Goal: Information Seeking & Learning: Check status

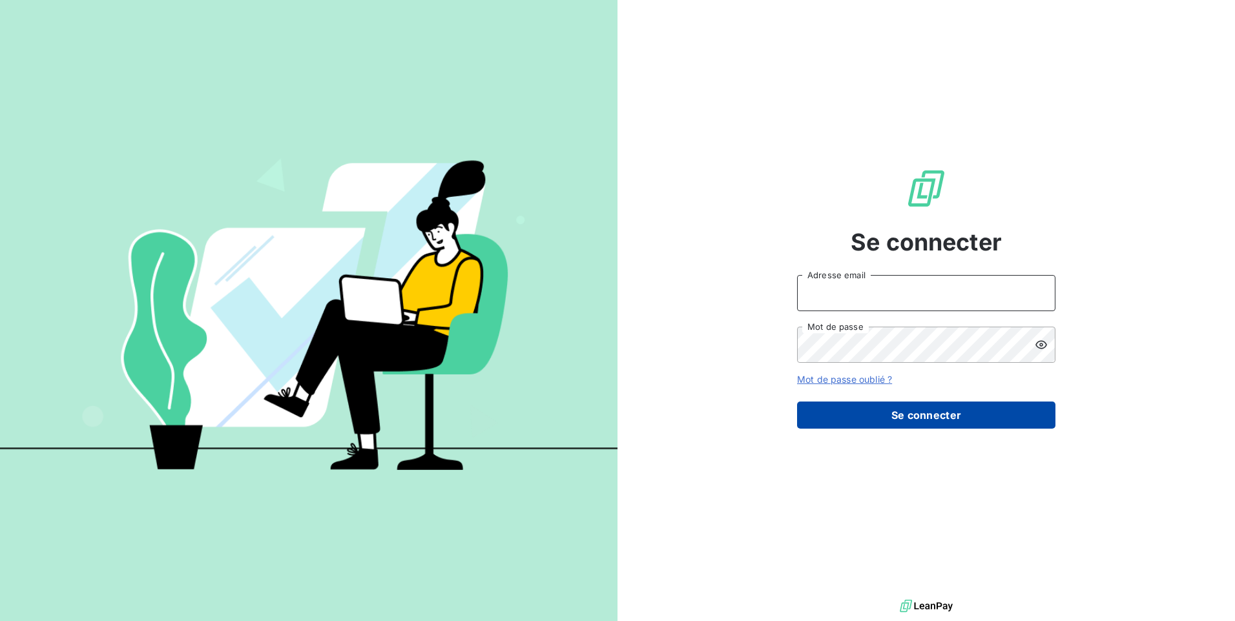
type input "[PERSON_NAME][EMAIL_ADDRESS][DOMAIN_NAME]"
click at [942, 414] on button "Se connecter" at bounding box center [926, 415] width 258 height 27
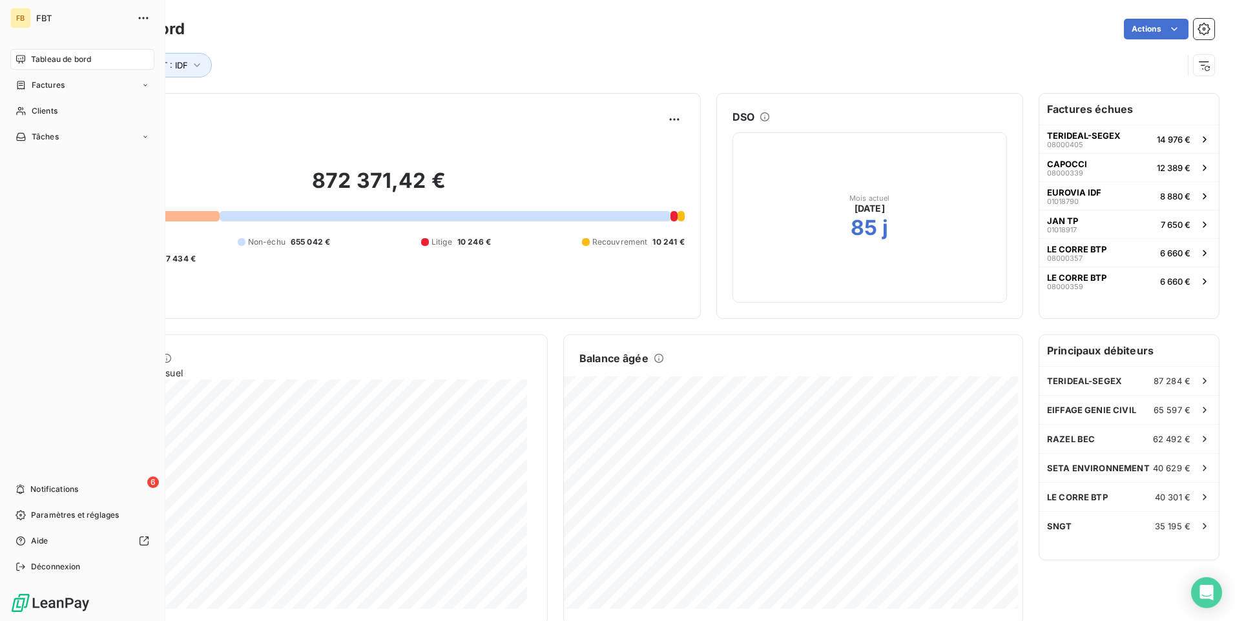
click at [26, 57] on div "Tableau de bord" at bounding box center [82, 59] width 144 height 21
click at [44, 86] on span "Factures" at bounding box center [48, 85] width 33 height 12
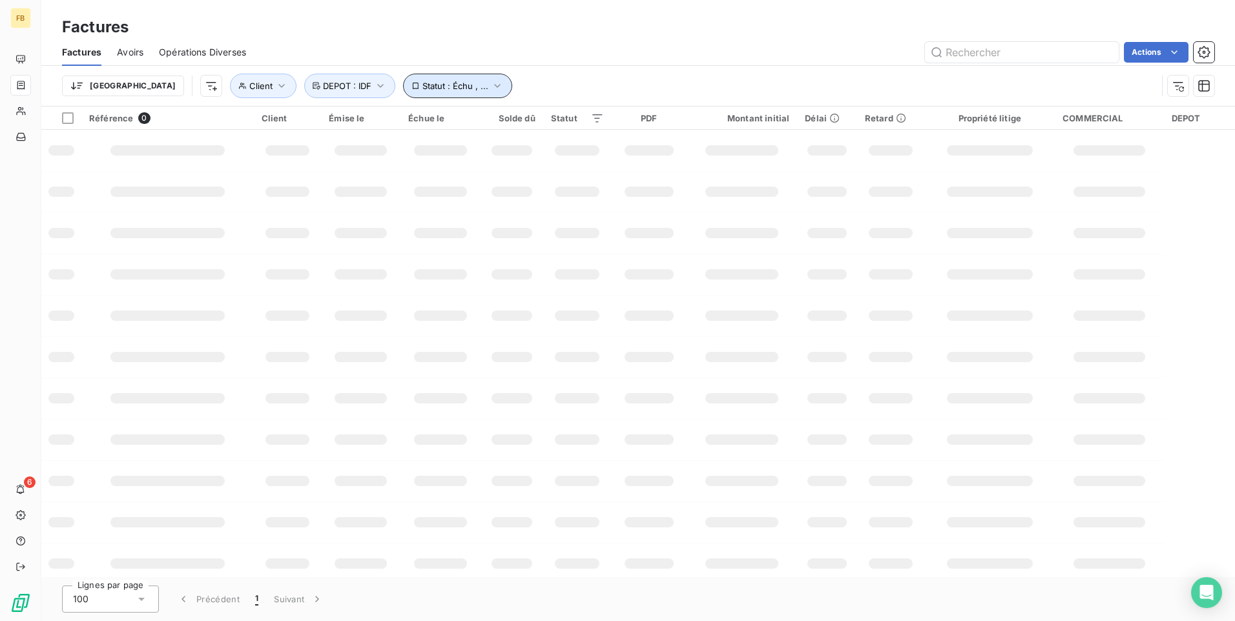
click at [422, 87] on span "Statut : Échu , ..." at bounding box center [455, 86] width 66 height 10
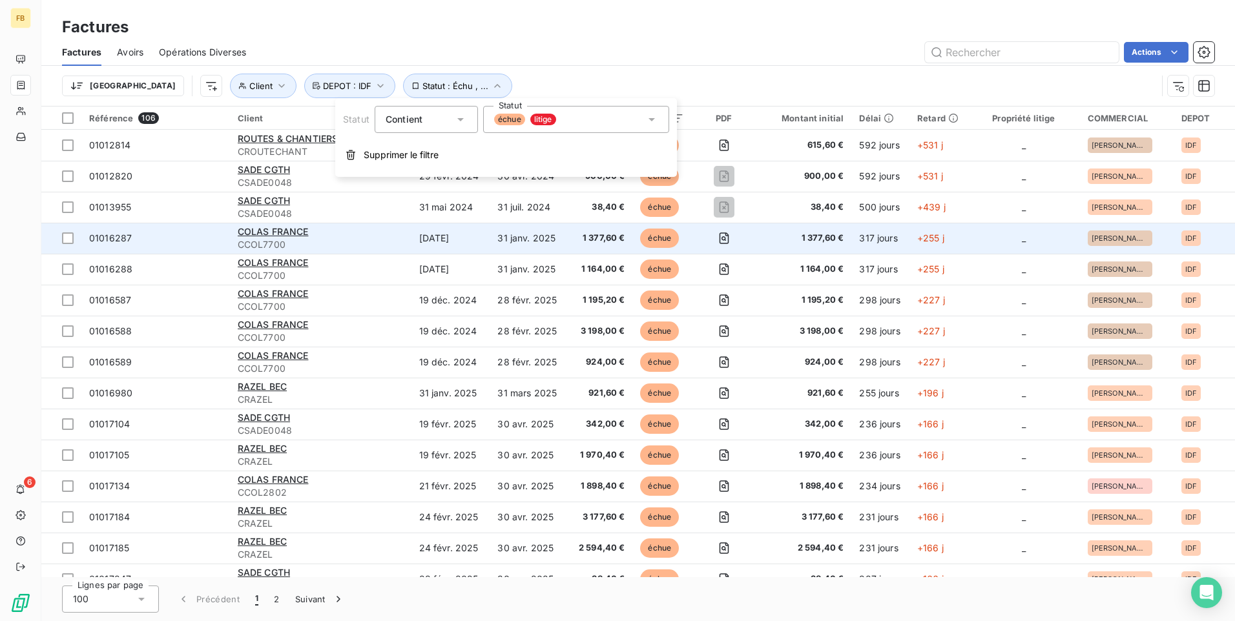
click at [375, 249] on span "CCOL7700" at bounding box center [321, 244] width 166 height 13
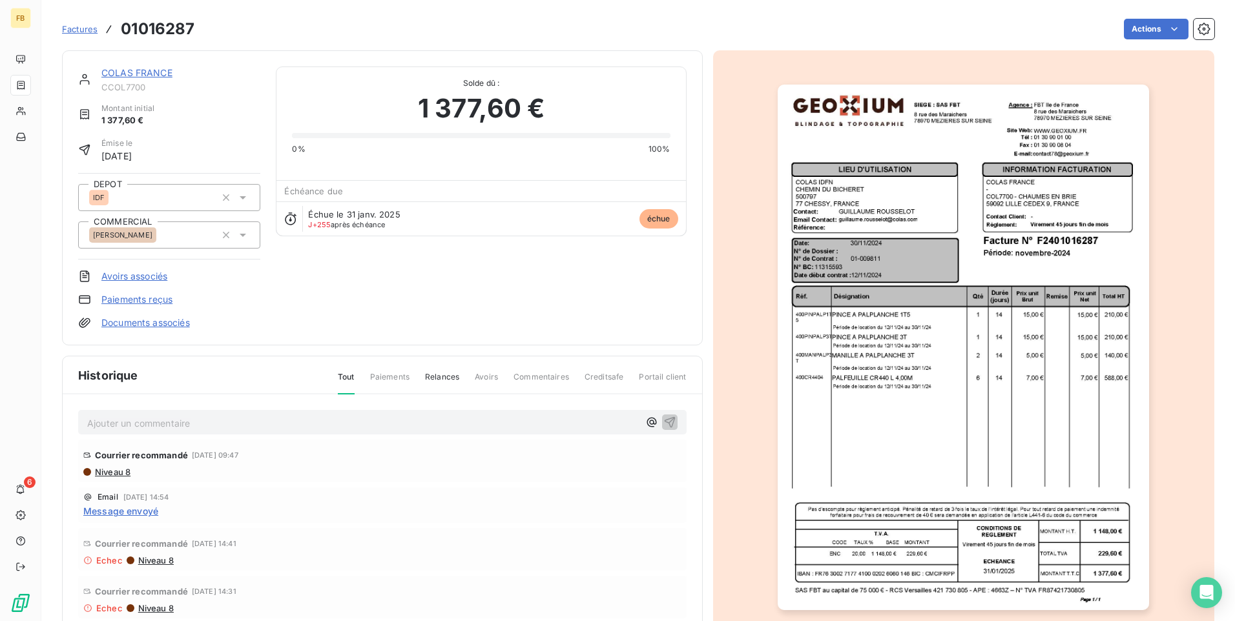
click at [398, 181] on div "Échéance due" at bounding box center [480, 191] width 409 height 21
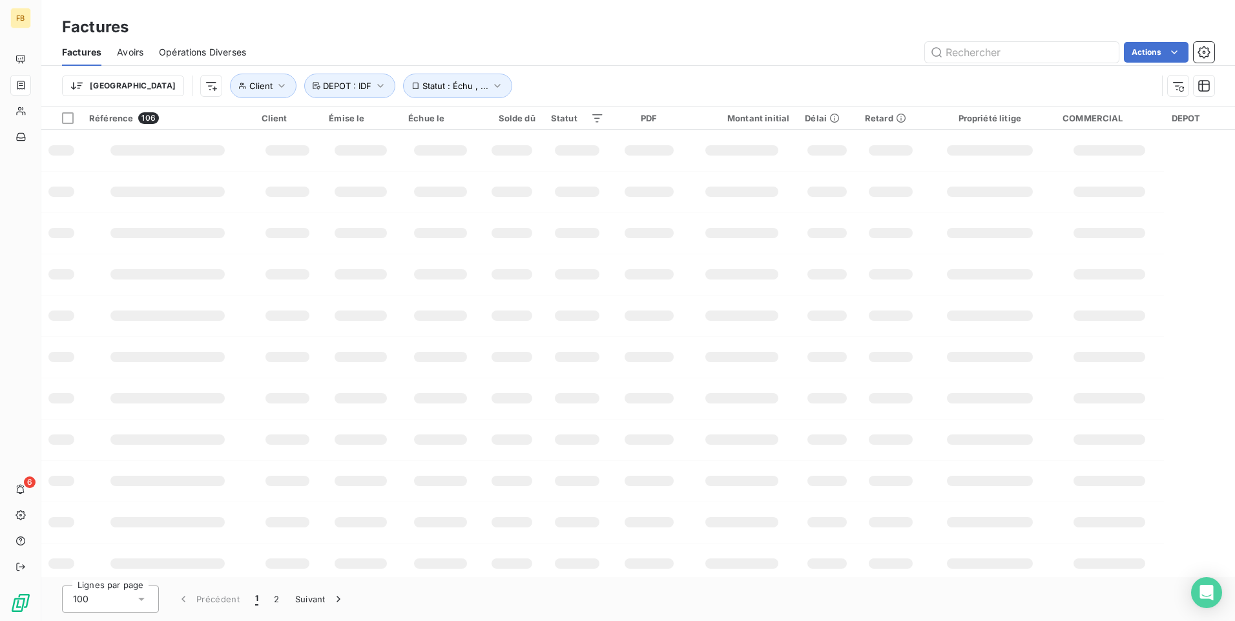
click at [409, 227] on td at bounding box center [440, 232] width 80 height 41
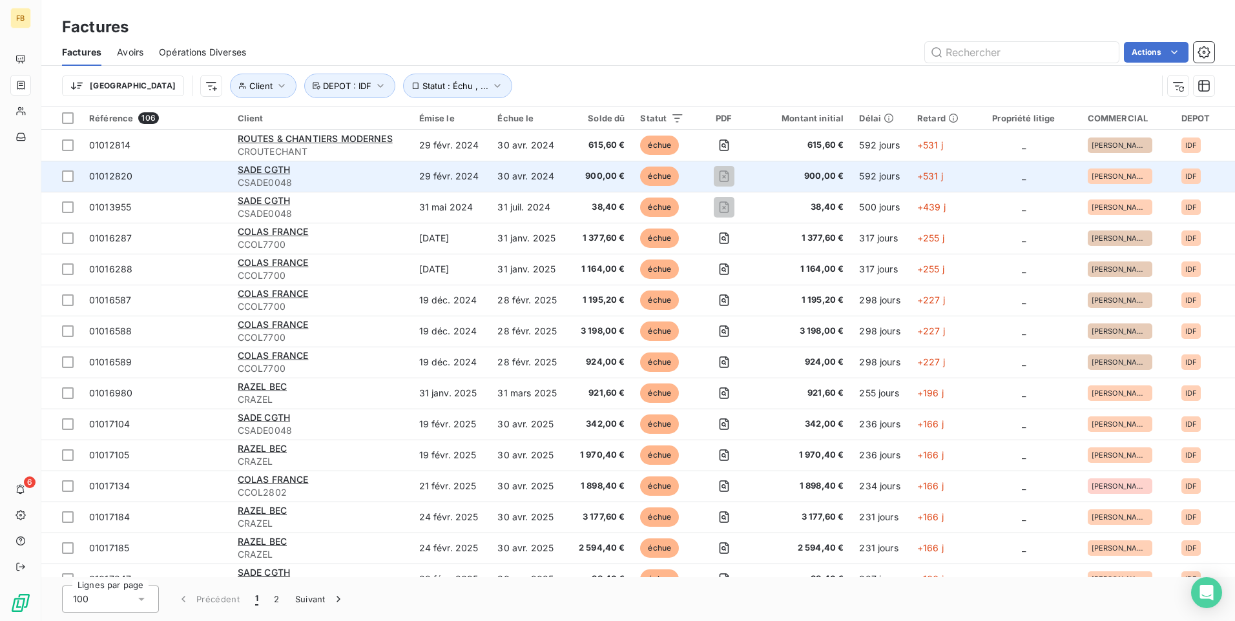
click at [327, 170] on div "SADE CGTH" at bounding box center [321, 169] width 166 height 13
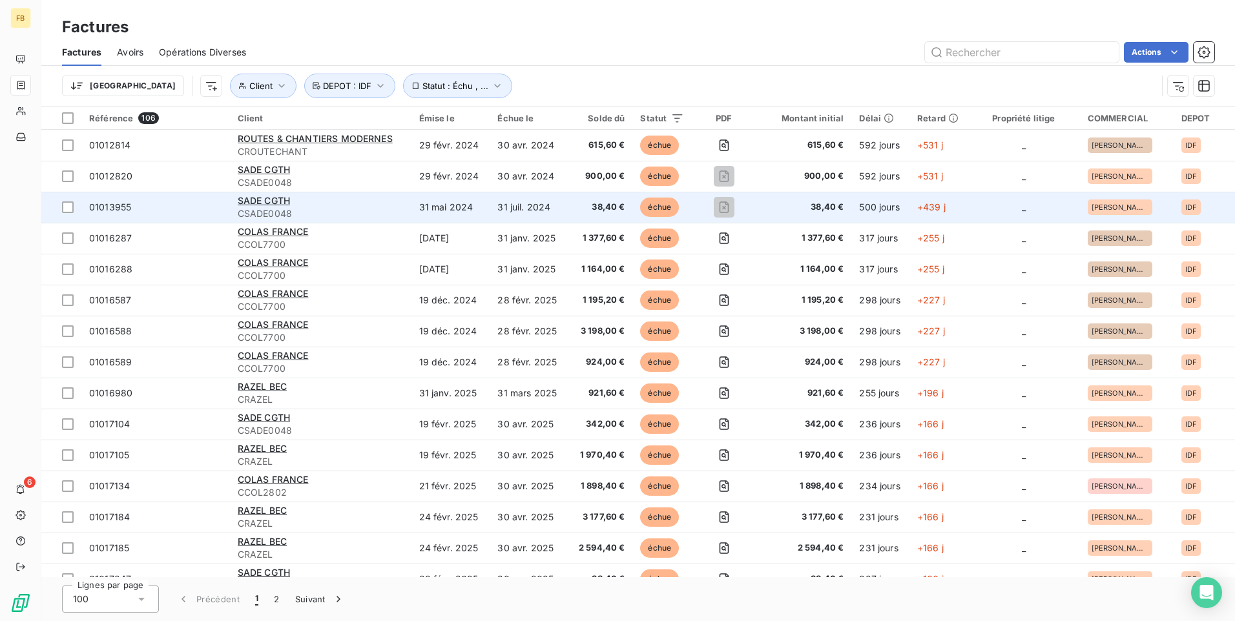
click at [322, 205] on div "SADE CGTH" at bounding box center [321, 200] width 166 height 13
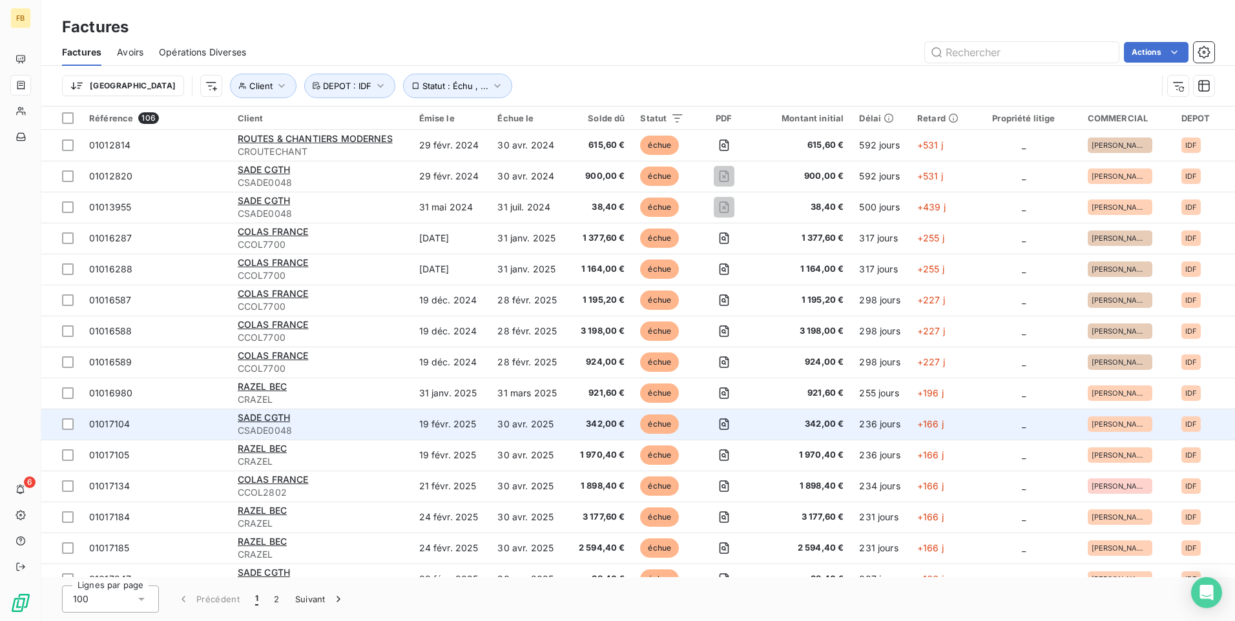
click at [300, 426] on span "CSADE0048" at bounding box center [321, 430] width 166 height 13
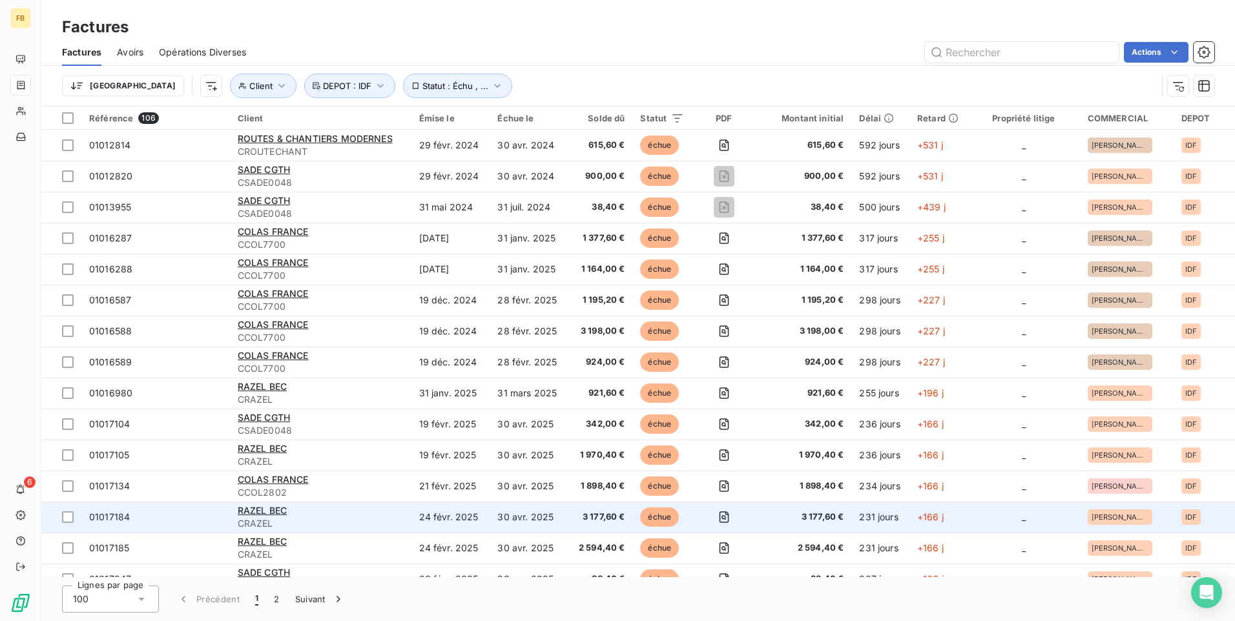
scroll to position [65, 0]
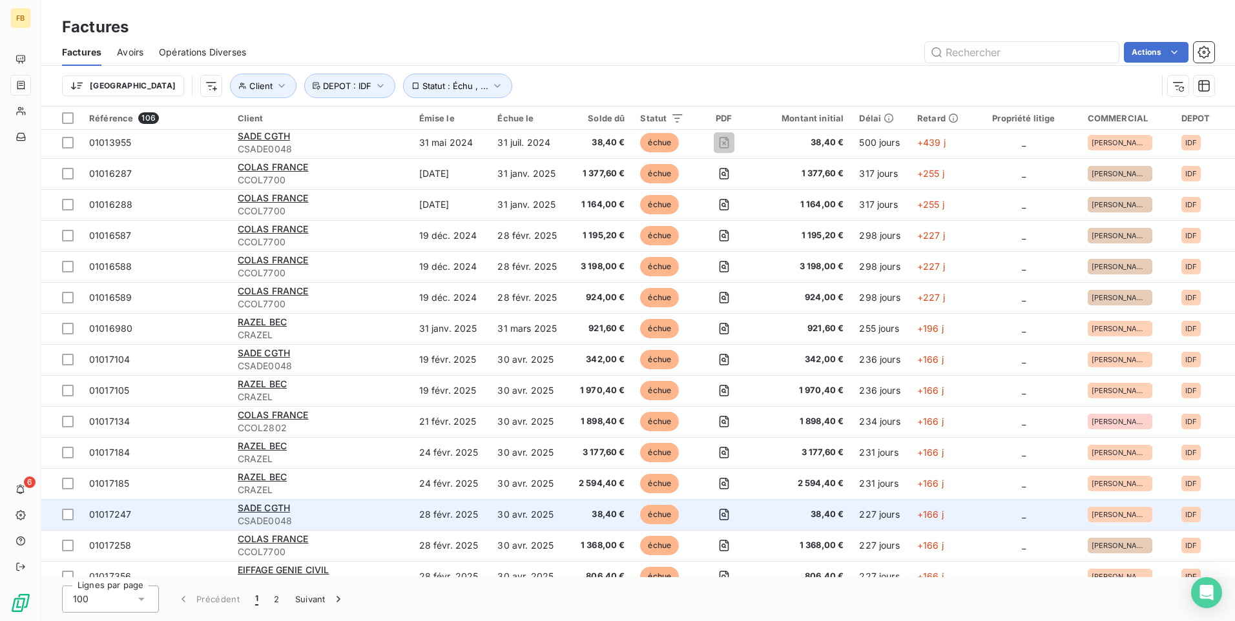
click at [329, 519] on span "CSADE0048" at bounding box center [321, 521] width 166 height 13
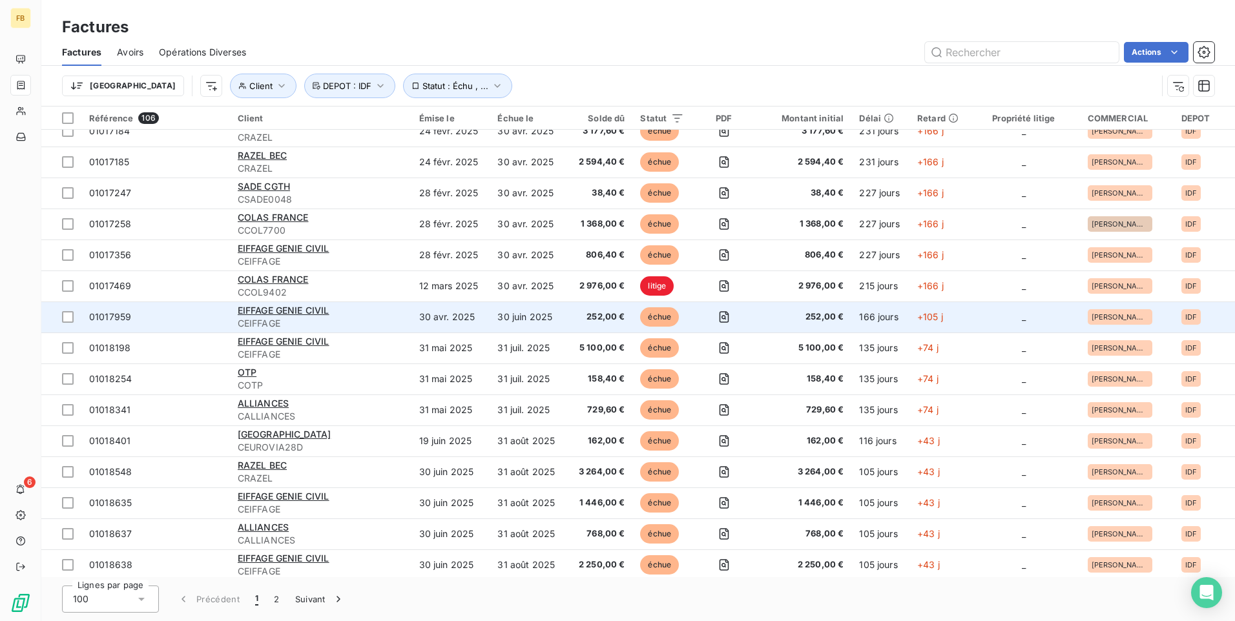
scroll to position [388, 0]
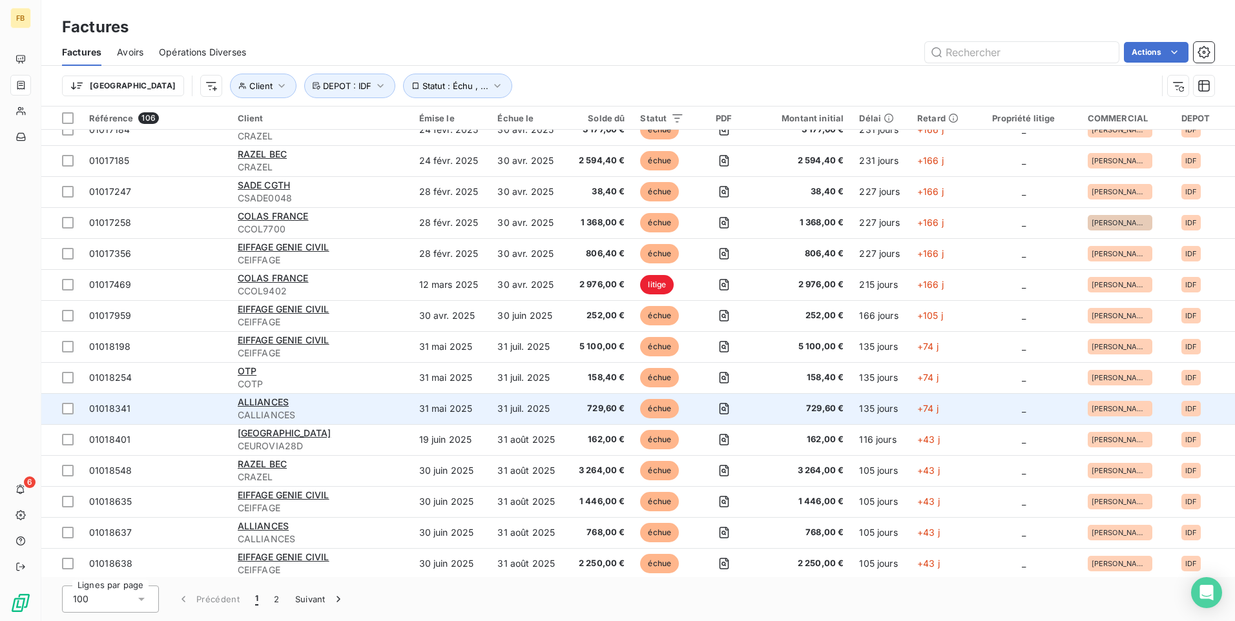
click at [530, 406] on td "31 juil. 2025" at bounding box center [528, 408] width 77 height 31
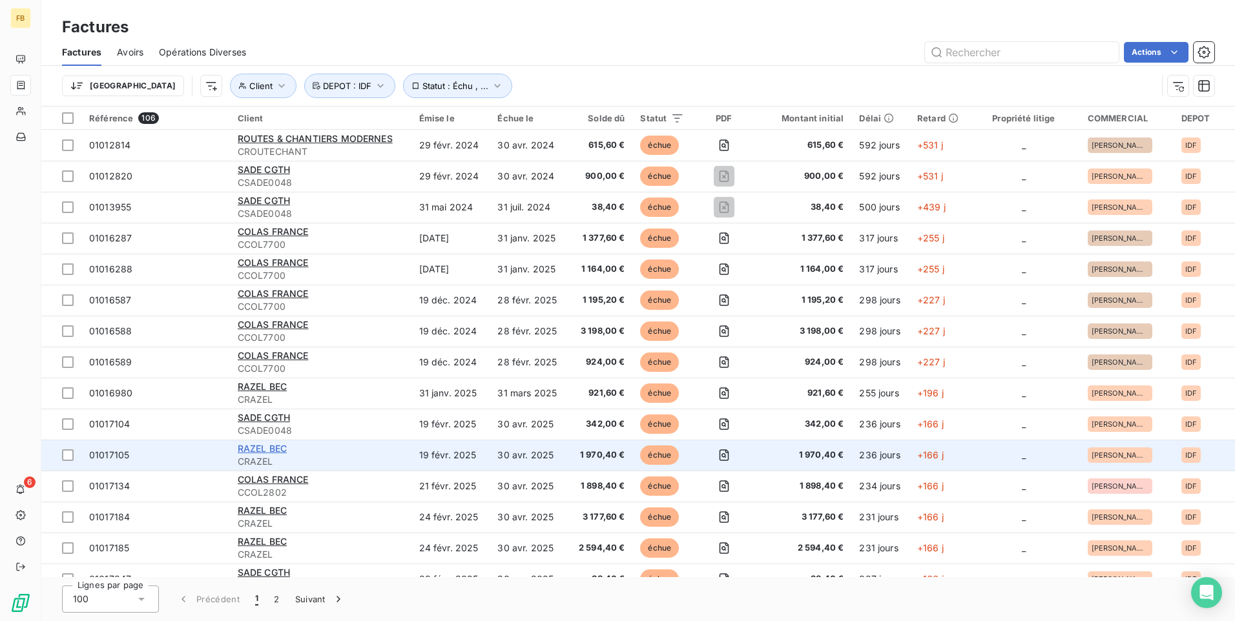
click at [286, 450] on span "RAZEL BEC" at bounding box center [262, 448] width 49 height 11
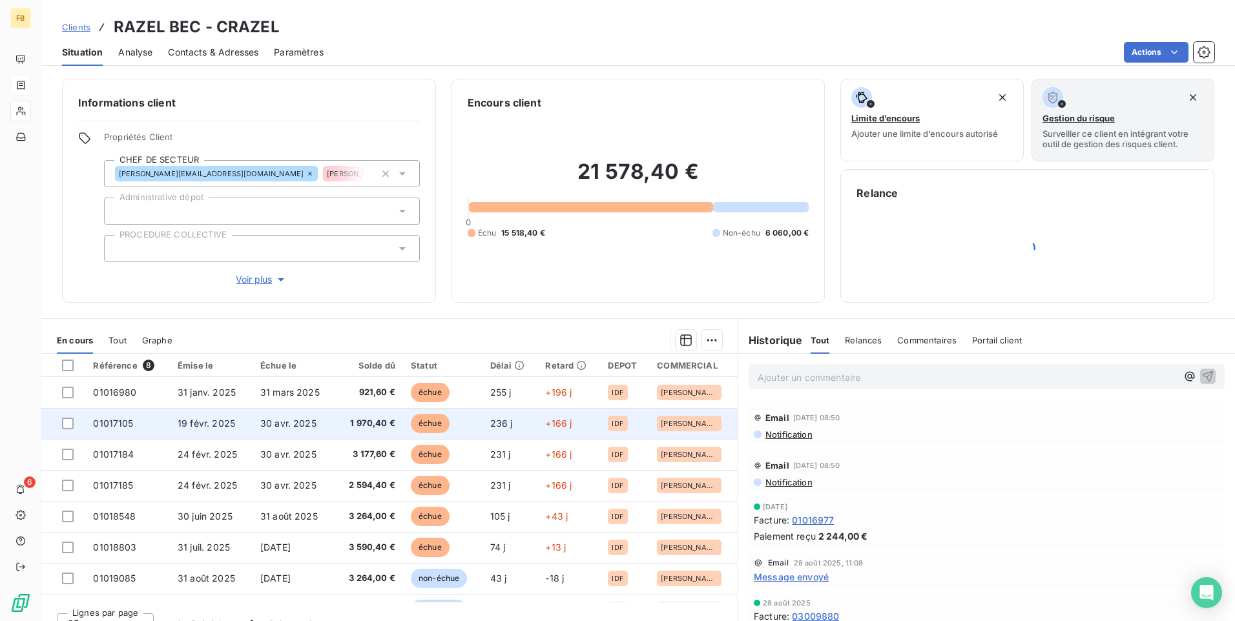
click at [366, 425] on span "1 970,40 €" at bounding box center [369, 423] width 52 height 13
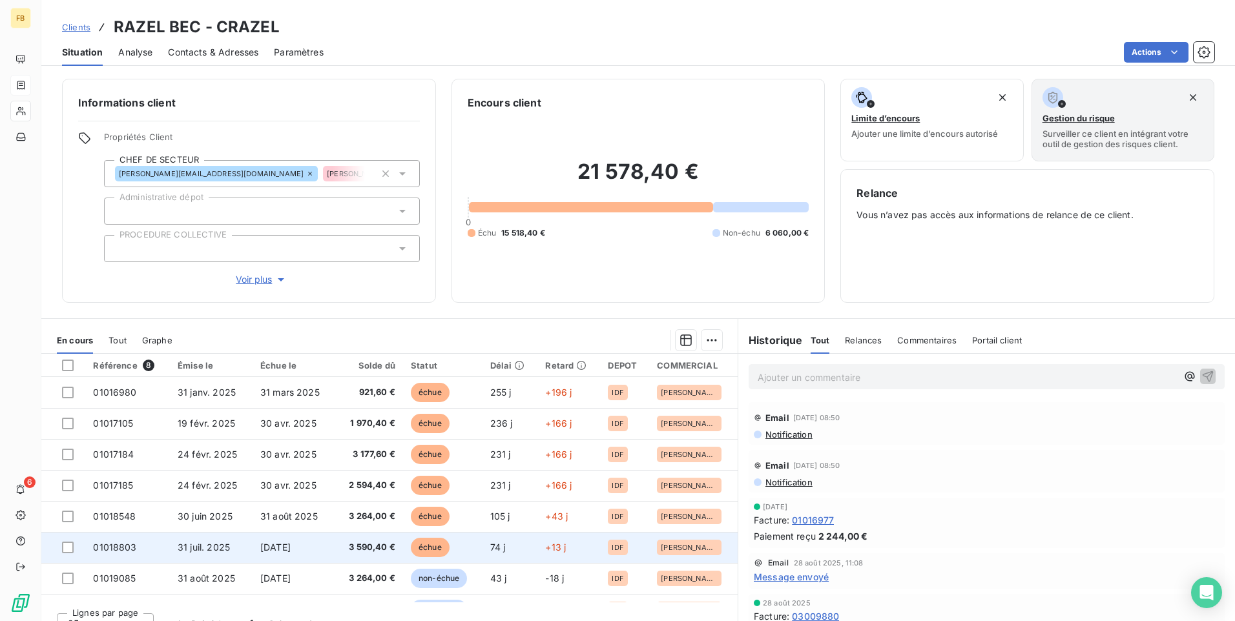
click at [325, 549] on td "[DATE]" at bounding box center [294, 547] width 83 height 31
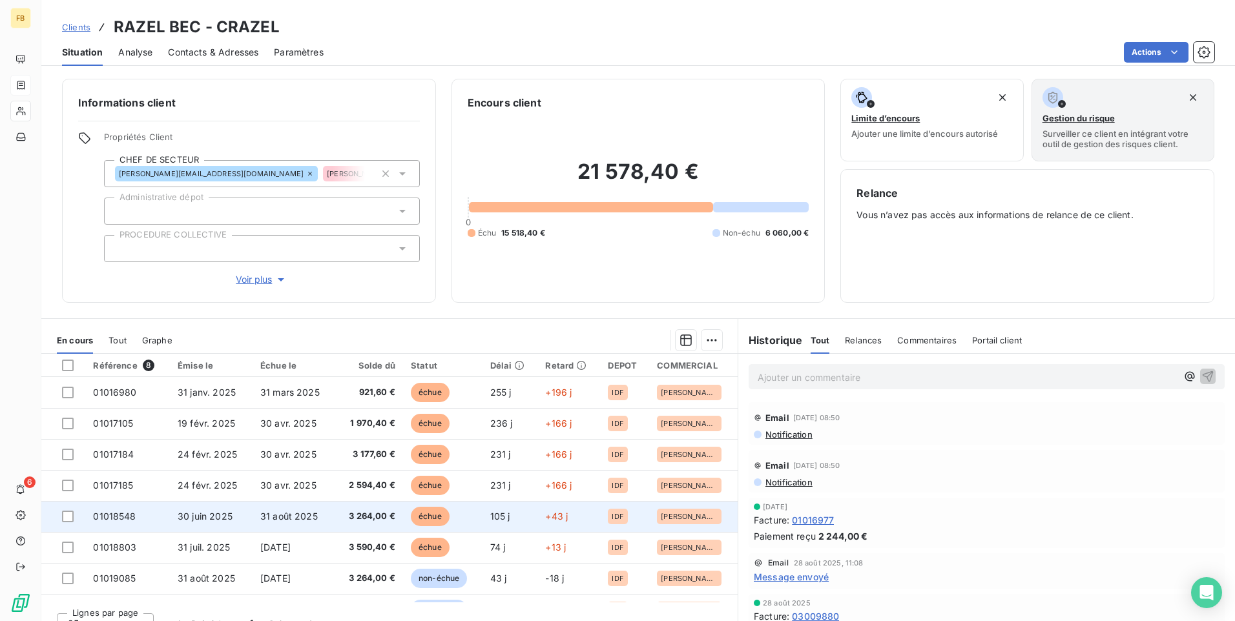
click at [321, 520] on td "31 août 2025" at bounding box center [294, 516] width 83 height 31
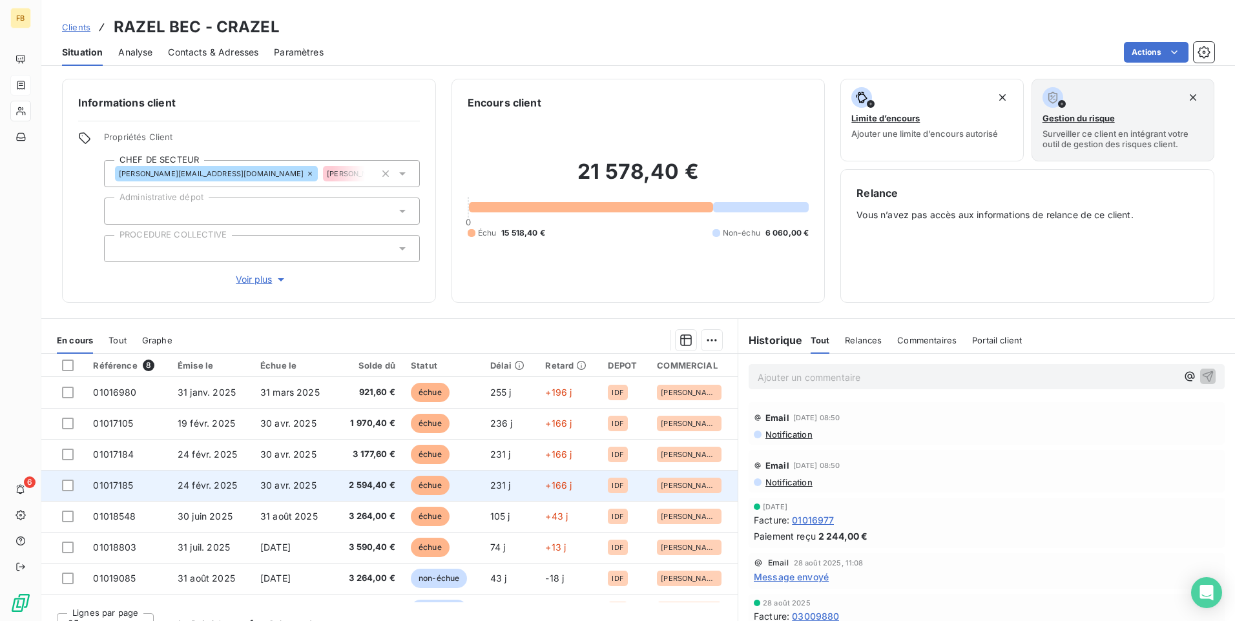
click at [316, 491] on td "30 avr. 2025" at bounding box center [294, 485] width 83 height 31
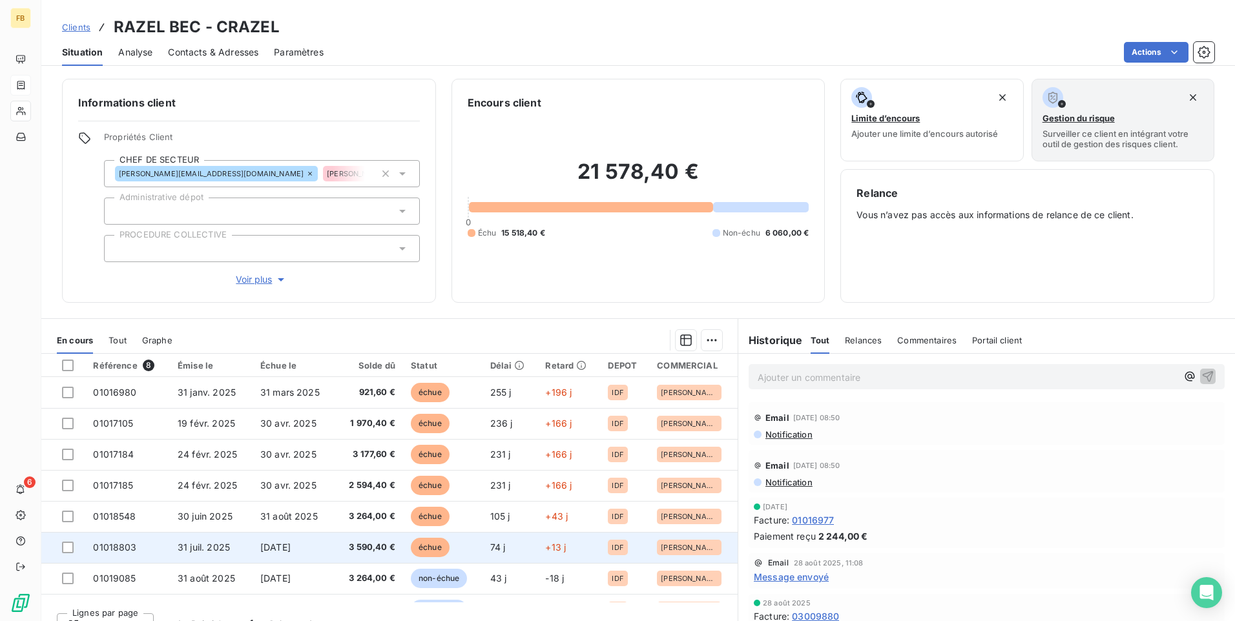
click at [338, 544] on td "3 590,40 €" at bounding box center [369, 547] width 68 height 31
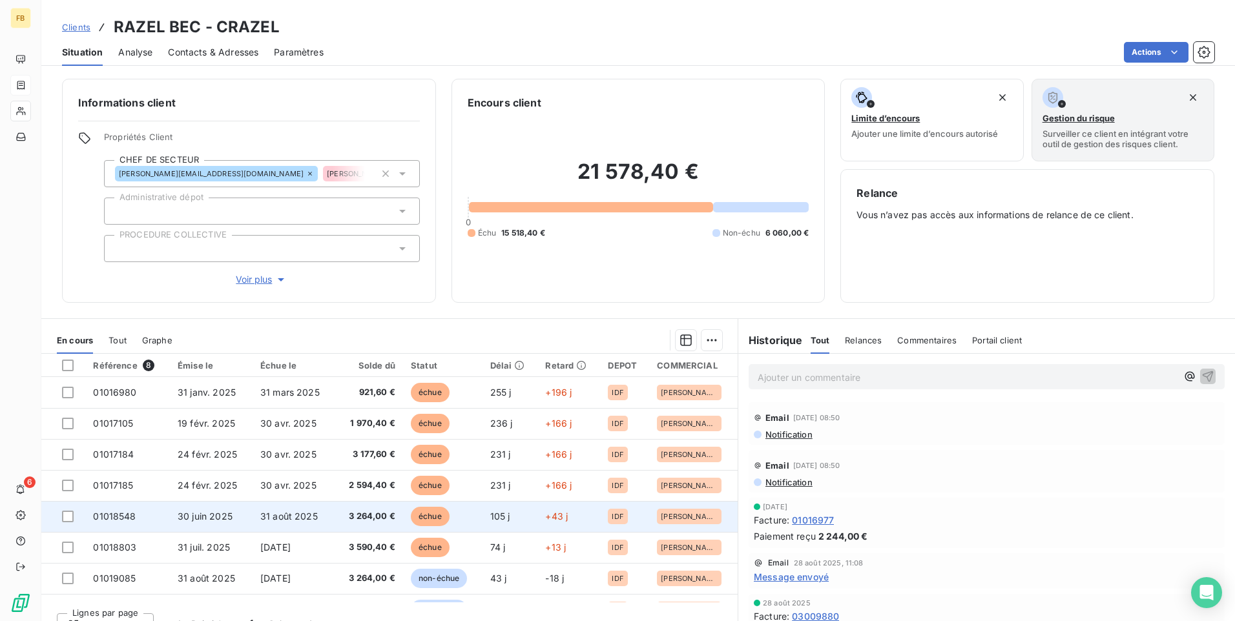
click at [338, 524] on td "3 264,00 €" at bounding box center [369, 516] width 68 height 31
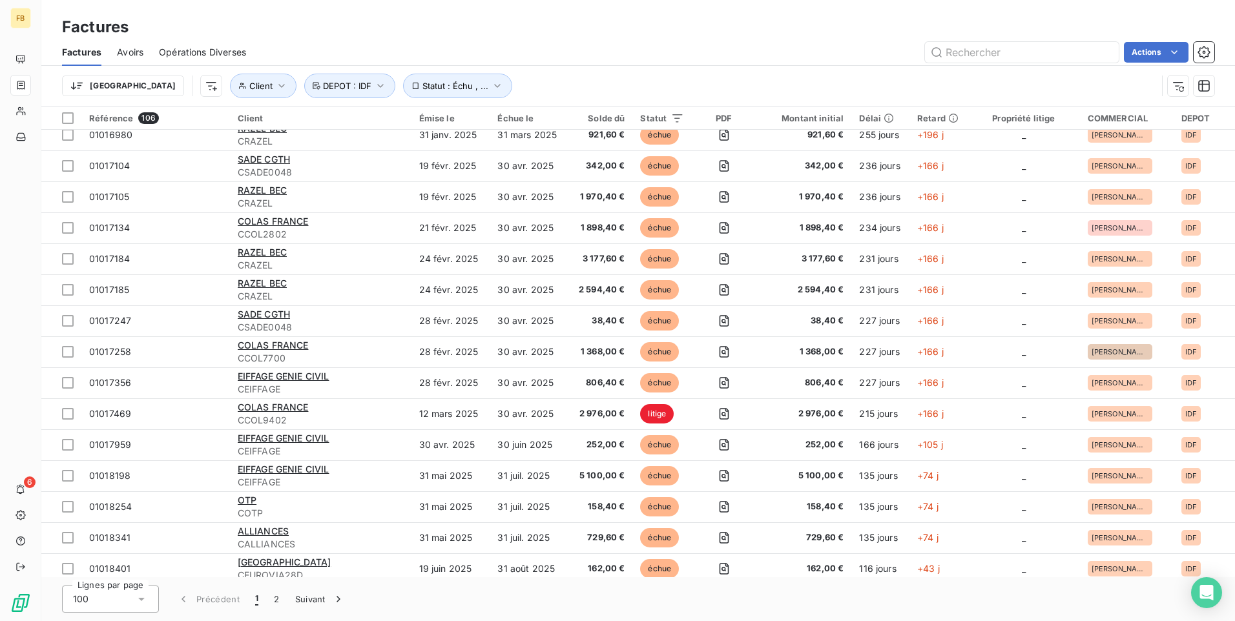
scroll to position [323, 0]
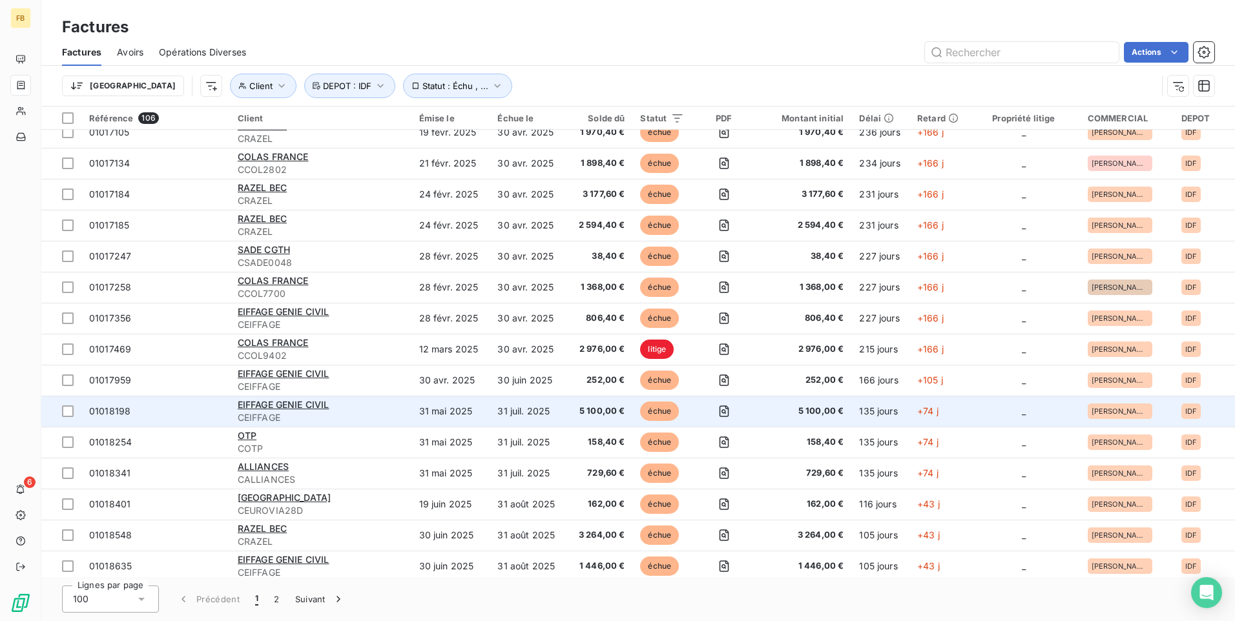
click at [382, 413] on span "CEIFFAGE" at bounding box center [321, 417] width 166 height 13
